Goal: Transaction & Acquisition: Purchase product/service

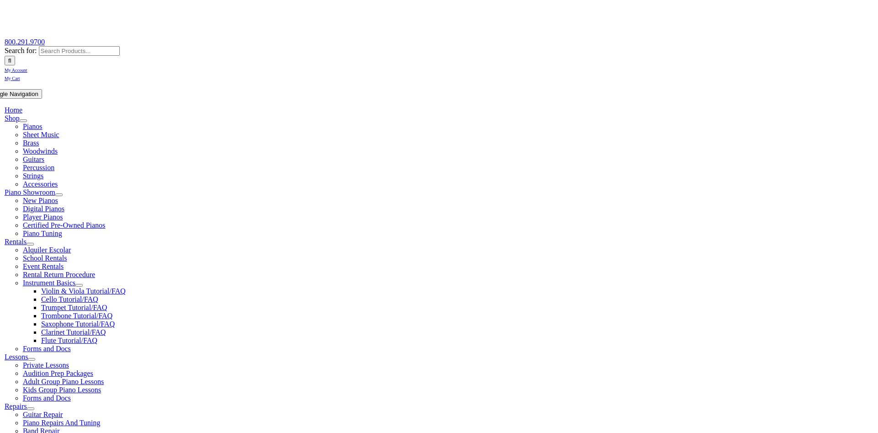
scroll to position [140, 0]
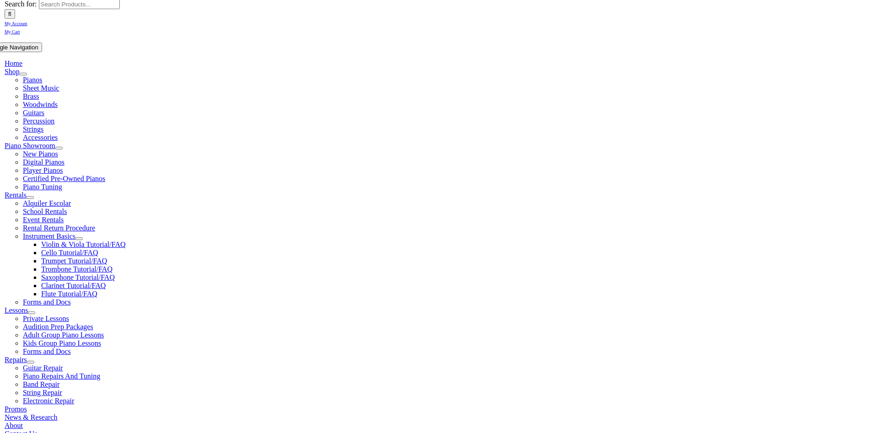
drag, startPoint x: 320, startPoint y: 280, endPoint x: 321, endPoint y: 274, distance: 6.0
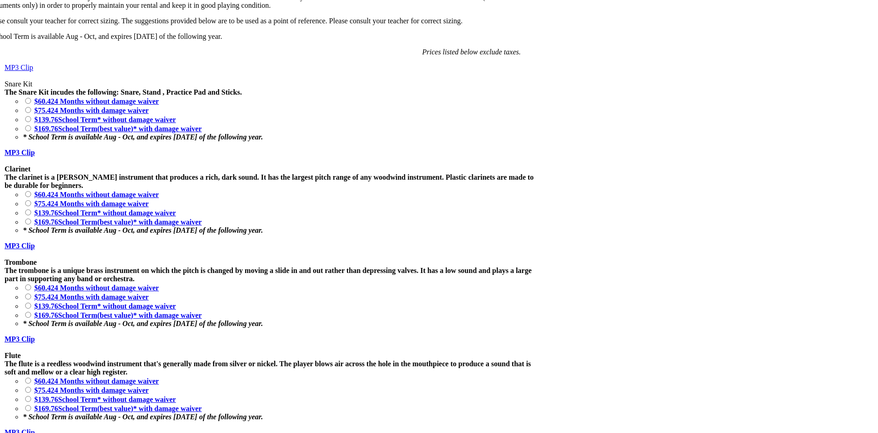
scroll to position [746, 0]
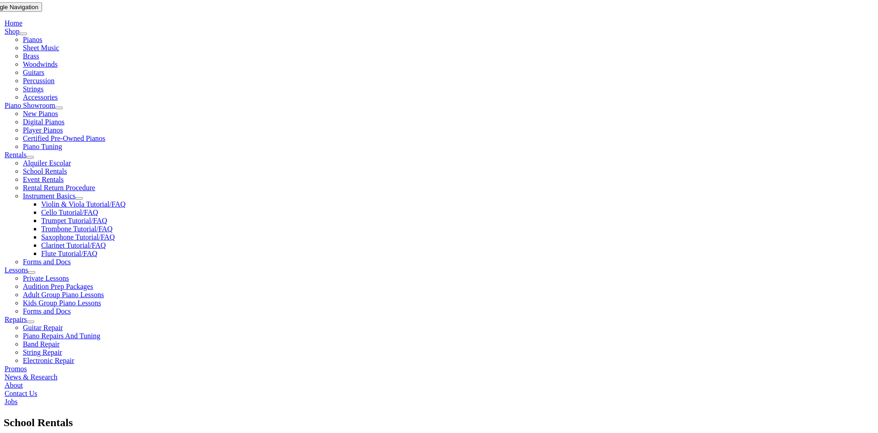
scroll to position [187, 0]
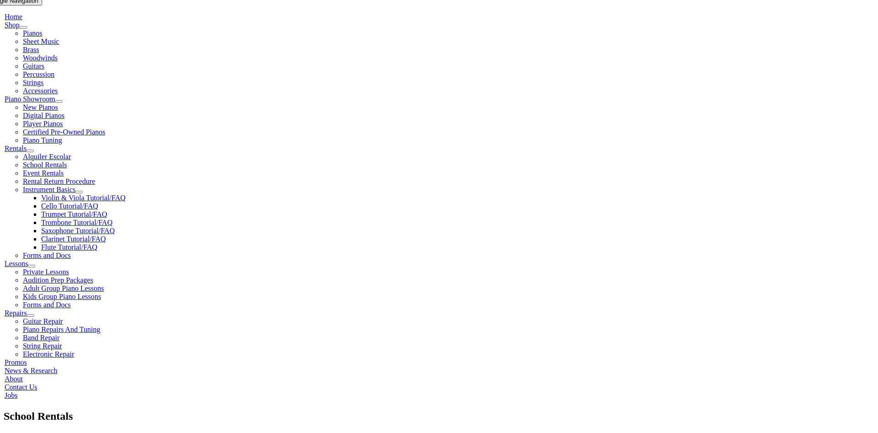
checkbox input"] "true"
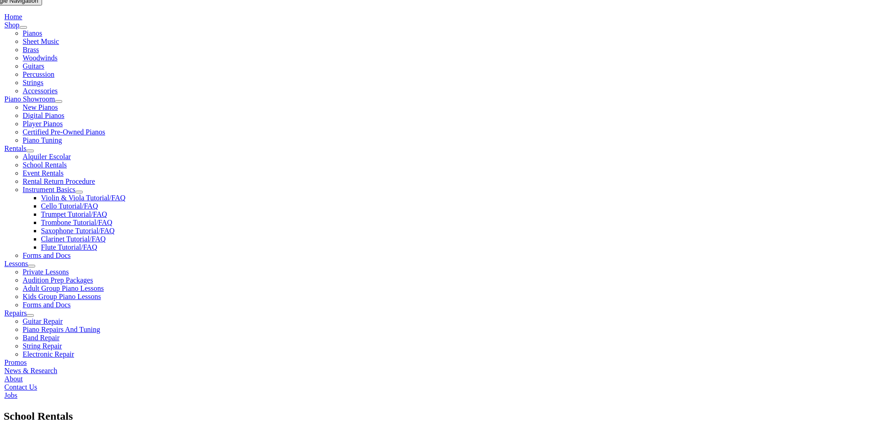
checkbox input"] "true"
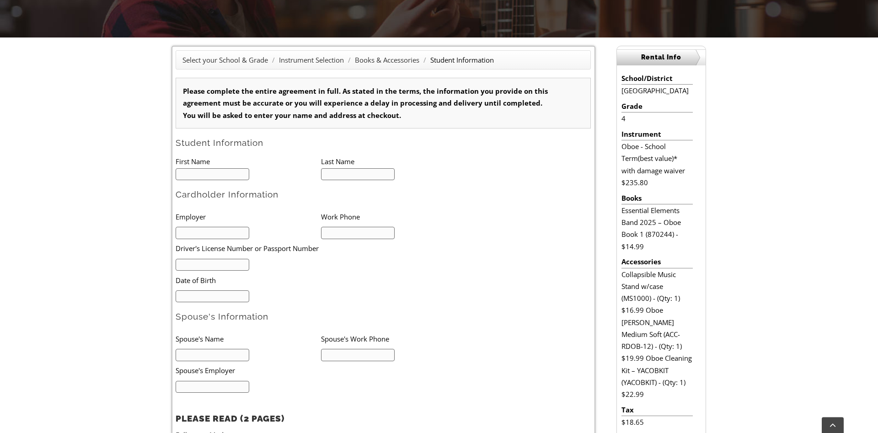
scroll to position [187, 0]
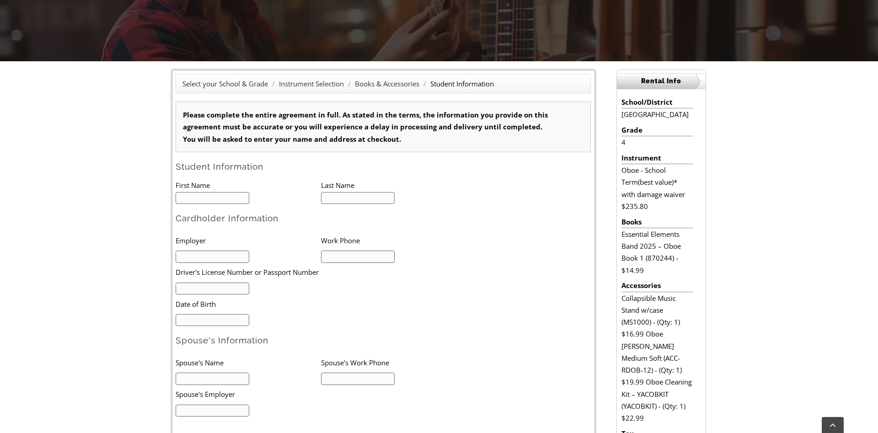
click at [231, 198] on input "text" at bounding box center [213, 198] width 74 height 12
type input "W"
type input "Calla"
type input "Longua"
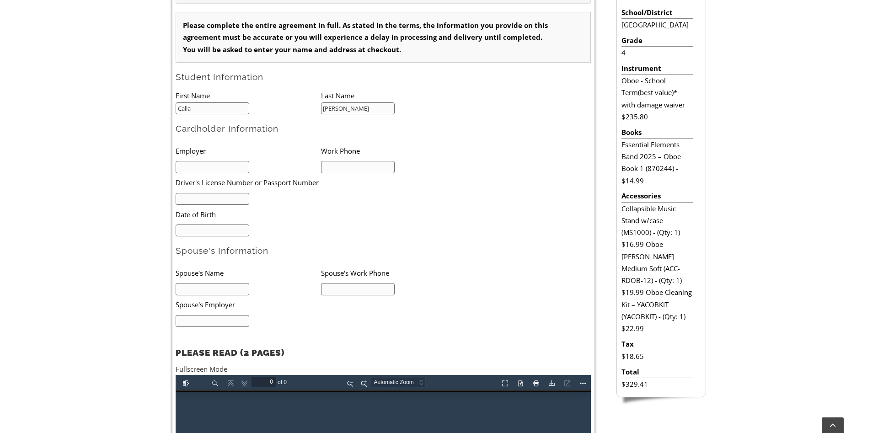
scroll to position [280, 0]
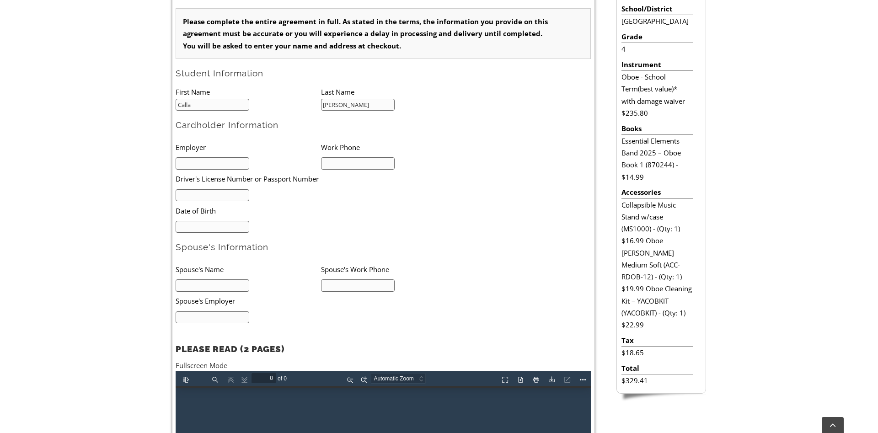
click at [211, 285] on input "text" at bounding box center [213, 285] width 74 height 12
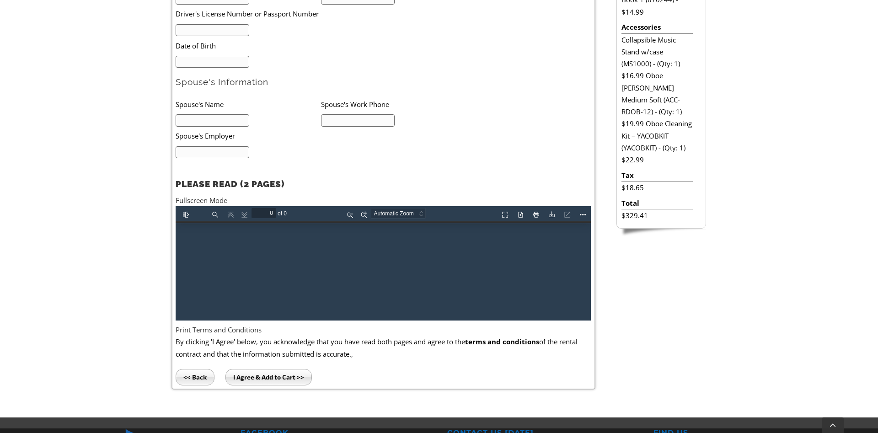
scroll to position [466, 0]
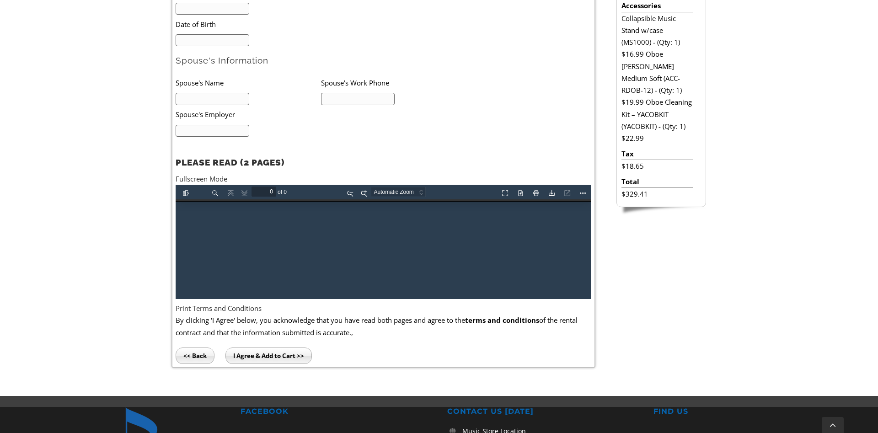
click at [327, 251] on div at bounding box center [383, 249] width 415 height 100
click at [505, 194] on button "Presentation Mode" at bounding box center [504, 191] width 15 height 11
click at [350, 192] on button "Zoom Out" at bounding box center [349, 191] width 15 height 11
click at [311, 215] on div at bounding box center [383, 249] width 415 height 100
drag, startPoint x: 286, startPoint y: 230, endPoint x: 277, endPoint y: 193, distance: 38.6
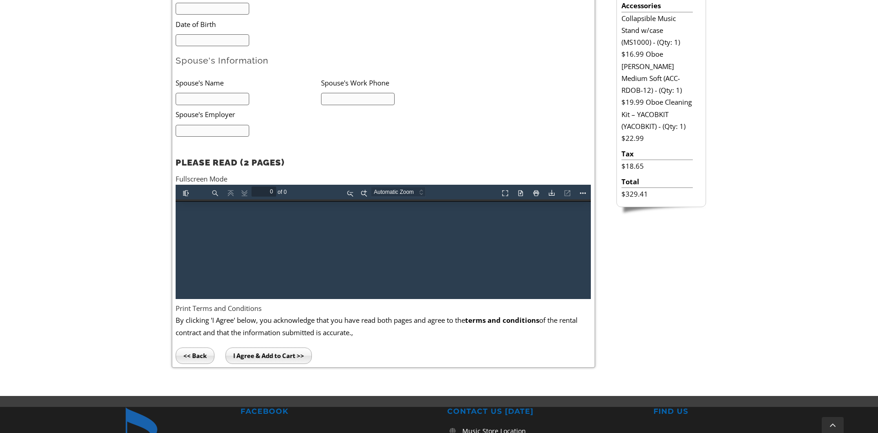
drag, startPoint x: 224, startPoint y: 218, endPoint x: 212, endPoint y: 185, distance: 34.7
click at [223, 214] on div at bounding box center [383, 249] width 415 height 100
click at [209, 179] on link "Fullscreen Mode" at bounding box center [202, 178] width 52 height 9
click at [324, 140] on form "Please complete the entire agreement in full. As stated in the terms, the infor…" at bounding box center [383, 68] width 415 height 492
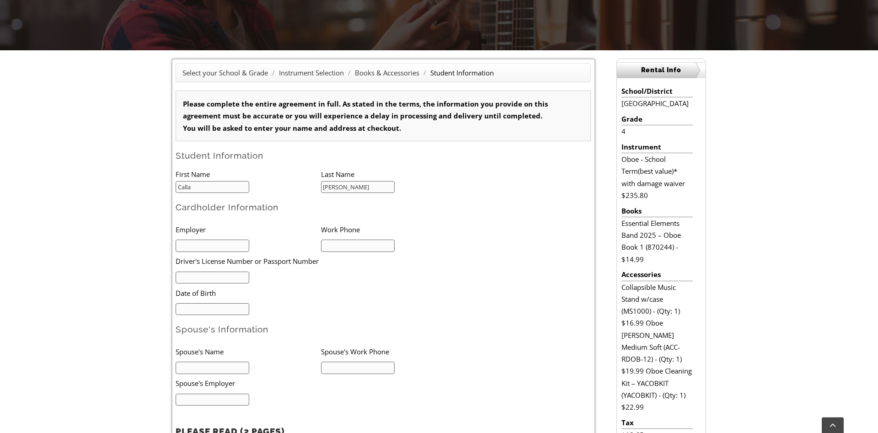
scroll to position [187, 0]
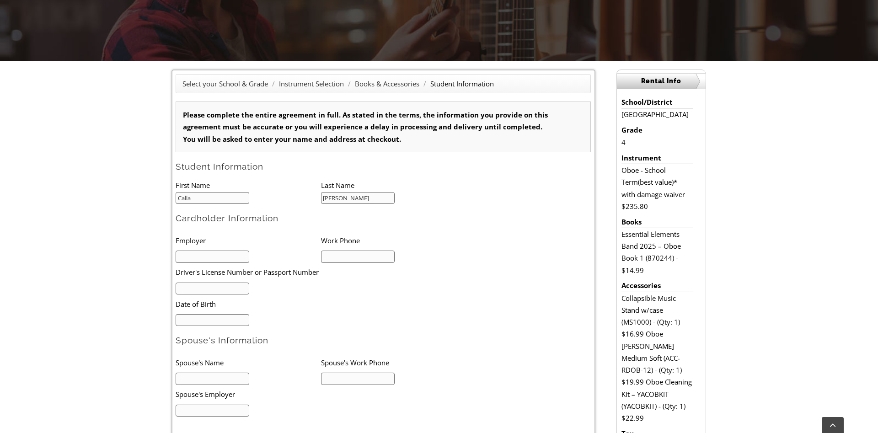
click at [450, 213] on form "Please complete the entire agreement in full. As stated in the terms, the infor…" at bounding box center [383, 348] width 415 height 492
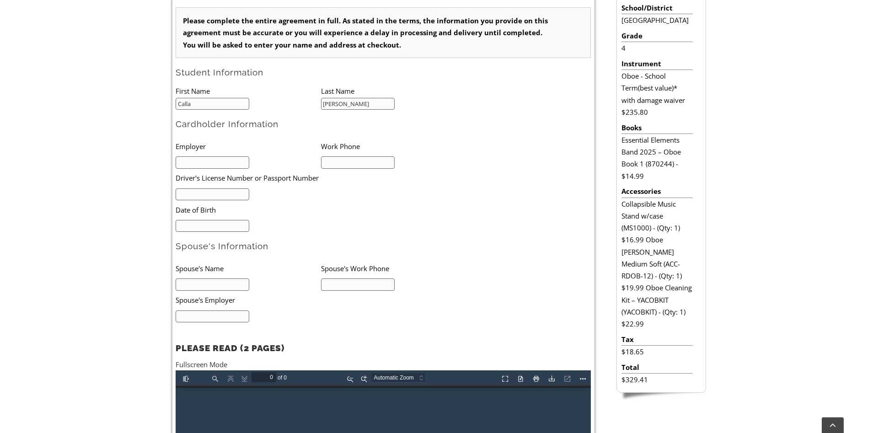
scroll to position [280, 0]
click at [237, 164] on input "text" at bounding box center [213, 163] width 74 height 12
click at [192, 161] on input "text" at bounding box center [213, 163] width 74 height 12
type input "Quadient"
type input "6"
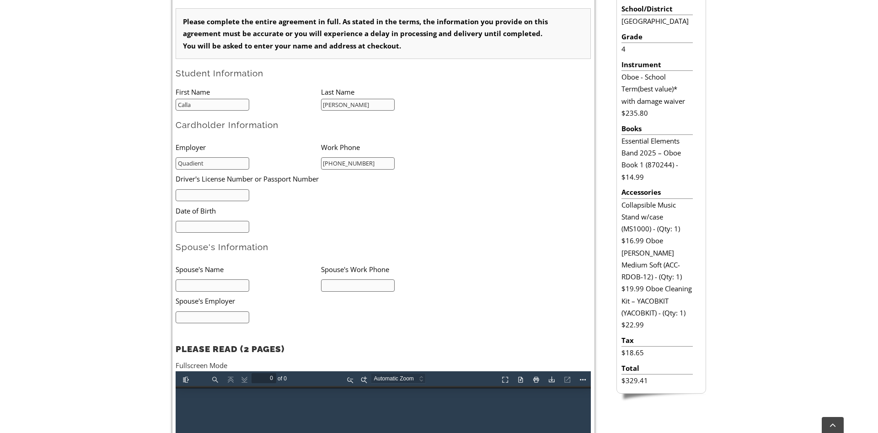
type input "484-690-0051"
click at [245, 194] on input "text" at bounding box center [213, 195] width 74 height 12
type input "PA23444758"
click at [213, 231] on input "mm/dd/yyyy" at bounding box center [213, 227] width 74 height 12
type input "11/24/1974"
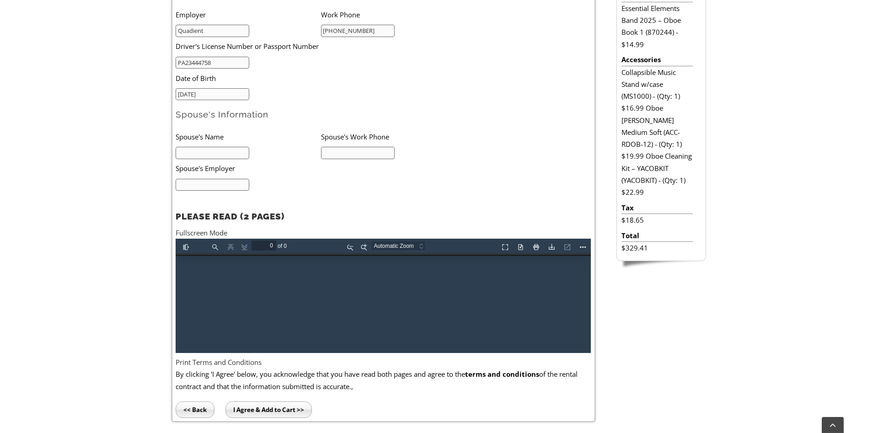
scroll to position [420, 0]
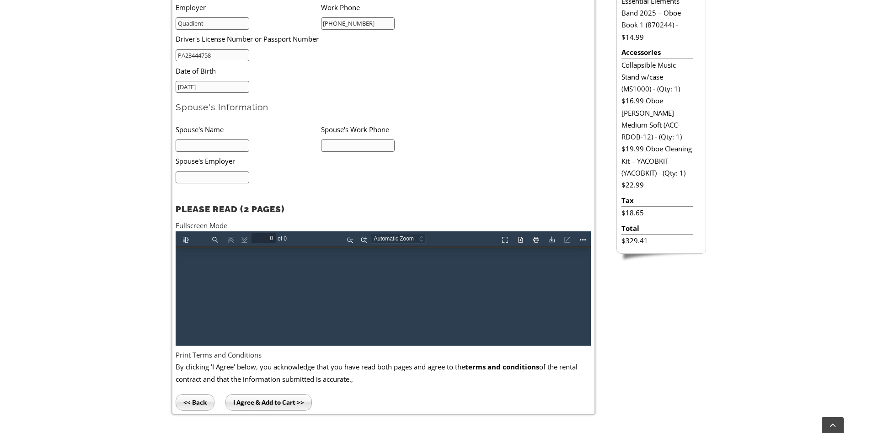
click at [275, 400] on input "I Agree & Add to Cart >>" at bounding box center [268, 402] width 86 height 16
click at [225, 150] on input "text" at bounding box center [213, 145] width 74 height 12
type input "Elizabeth Longua"
type input "n/a"
type input "a"
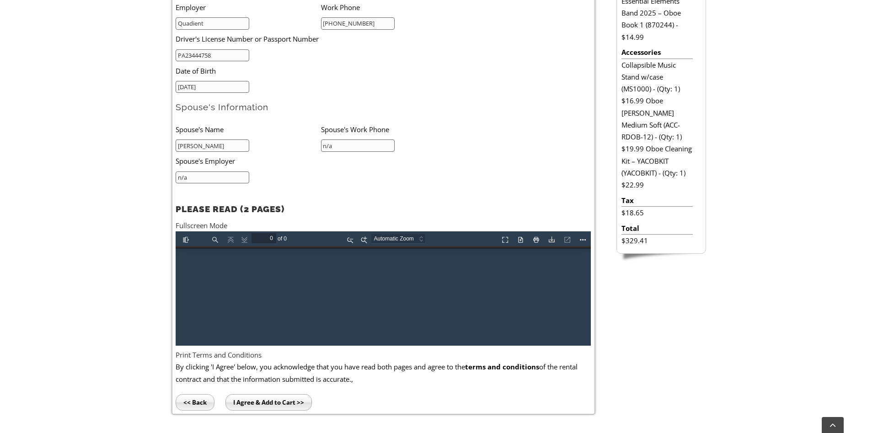
type input "n/a"
click at [297, 405] on input "I Agree & Add to Cart >>" at bounding box center [268, 402] width 86 height 16
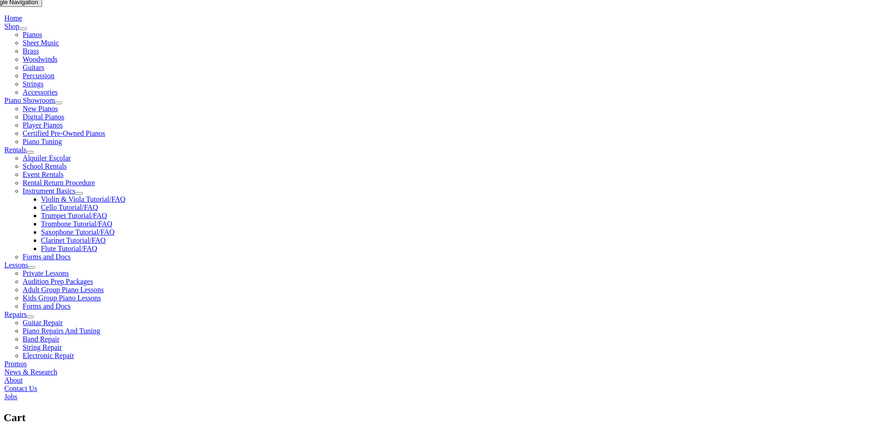
scroll to position [187, 0]
select select "PA"
click option "[US_STATE]" at bounding box center [0, 0] width 0 height 0
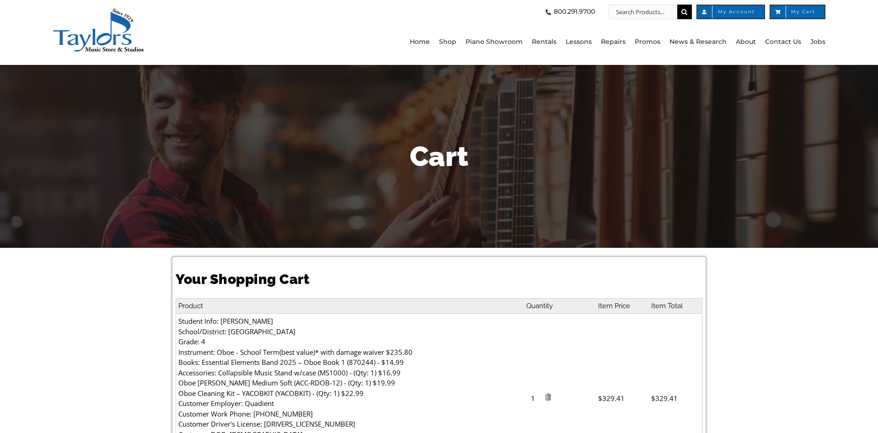
select select "PA"
click at [426, 45] on span "Home" at bounding box center [420, 42] width 20 height 15
